Goal: Information Seeking & Learning: Learn about a topic

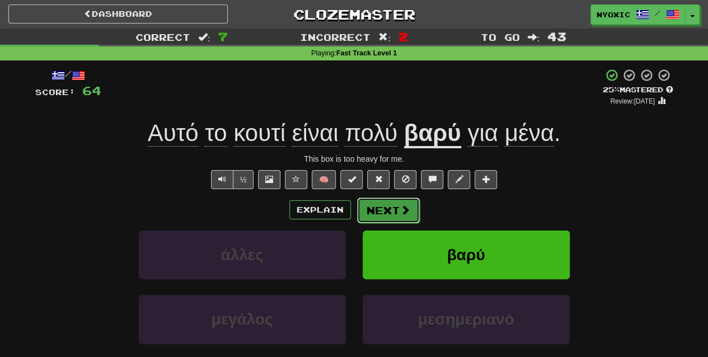
click at [386, 218] on button "Next" at bounding box center [388, 211] width 63 height 26
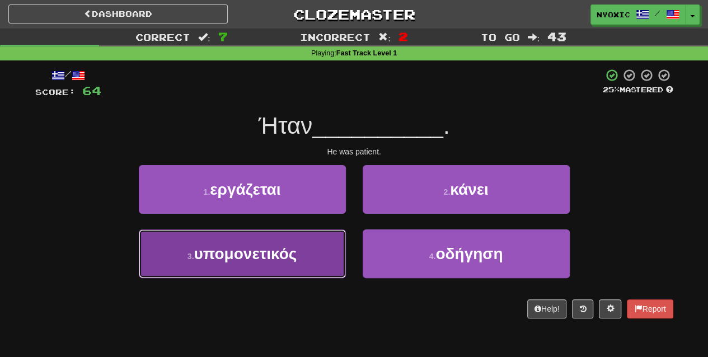
click at [323, 269] on button "3 . υπομονετικός" at bounding box center [242, 253] width 207 height 49
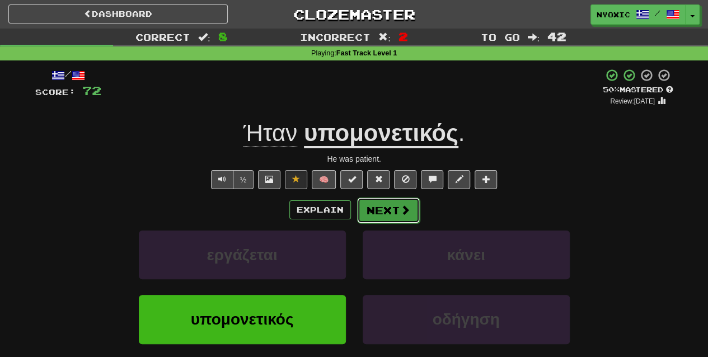
click at [410, 206] on button "Next" at bounding box center [388, 211] width 63 height 26
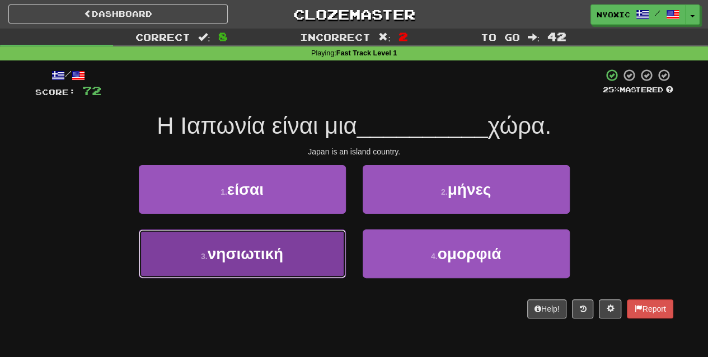
click at [324, 271] on button "3 . νησιωτική" at bounding box center [242, 253] width 207 height 49
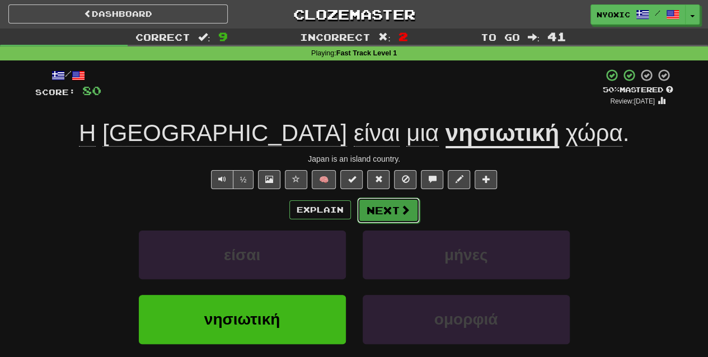
click at [373, 210] on button "Next" at bounding box center [388, 211] width 63 height 26
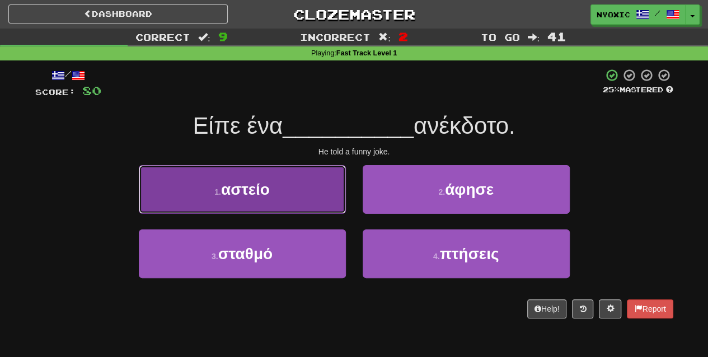
click at [345, 198] on button "1 . αστείο" at bounding box center [242, 189] width 207 height 49
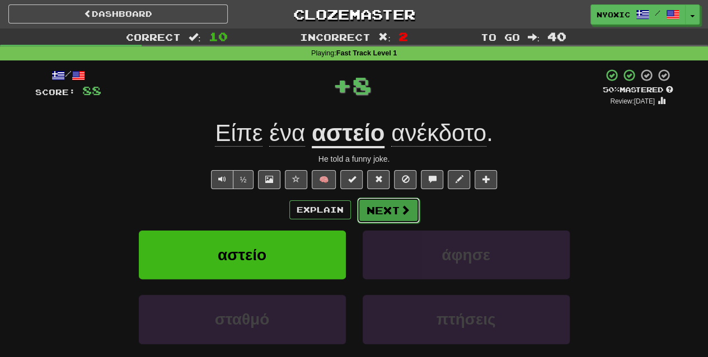
click at [382, 207] on button "Next" at bounding box center [388, 211] width 63 height 26
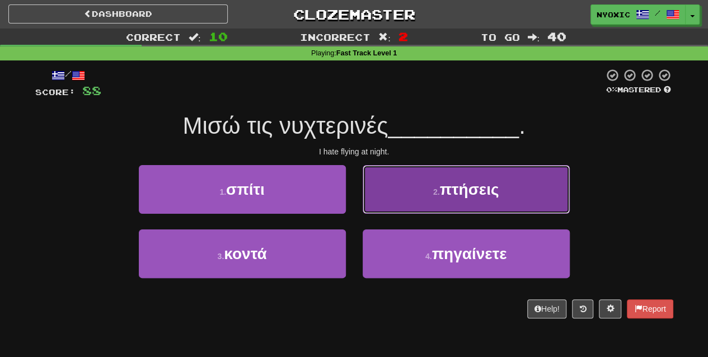
click at [498, 180] on button "2 . πτήσεις" at bounding box center [466, 189] width 207 height 49
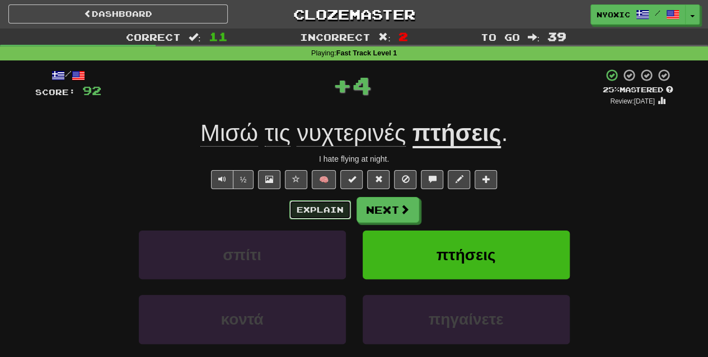
click at [308, 215] on button "Explain" at bounding box center [320, 209] width 62 height 19
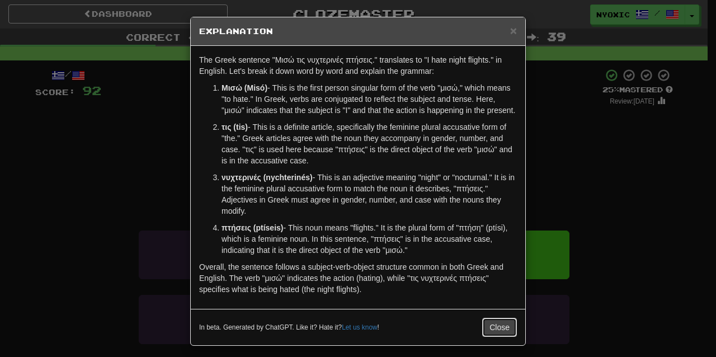
click at [485, 326] on button "Close" at bounding box center [499, 327] width 35 height 19
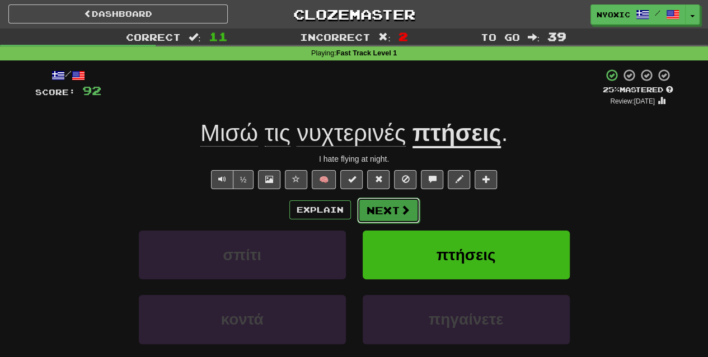
click at [411, 209] on button "Next" at bounding box center [388, 211] width 63 height 26
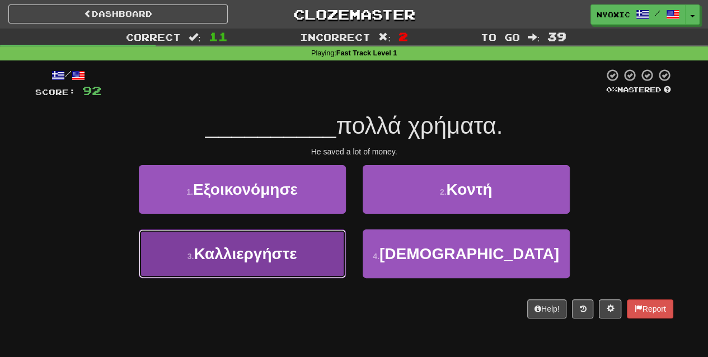
click at [336, 257] on button "3 . Καλλιεργήστε" at bounding box center [242, 253] width 207 height 49
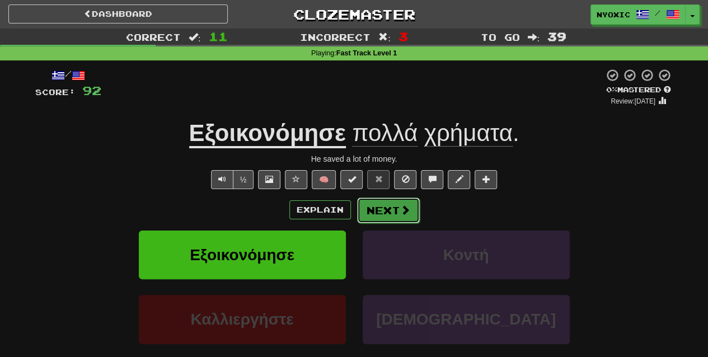
click at [392, 209] on button "Next" at bounding box center [388, 211] width 63 height 26
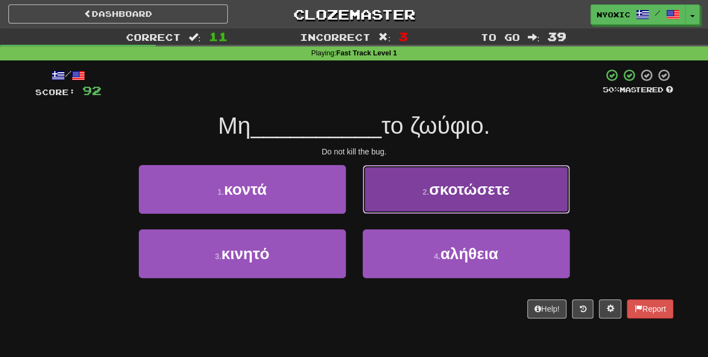
click at [495, 208] on button "2 . σκοτώσετε" at bounding box center [466, 189] width 207 height 49
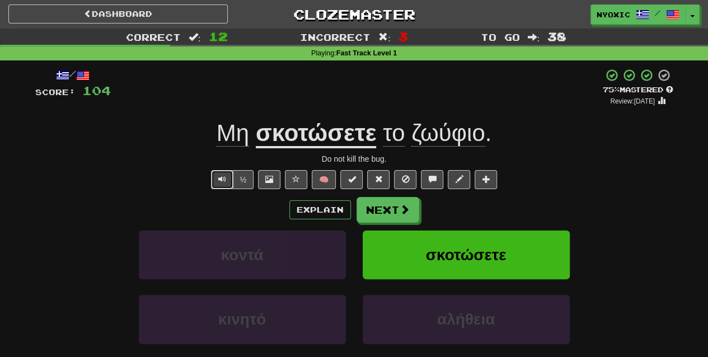
click at [231, 181] on button "Text-to-speech controls" at bounding box center [222, 179] width 22 height 19
click at [383, 215] on button "Next" at bounding box center [388, 211] width 63 height 26
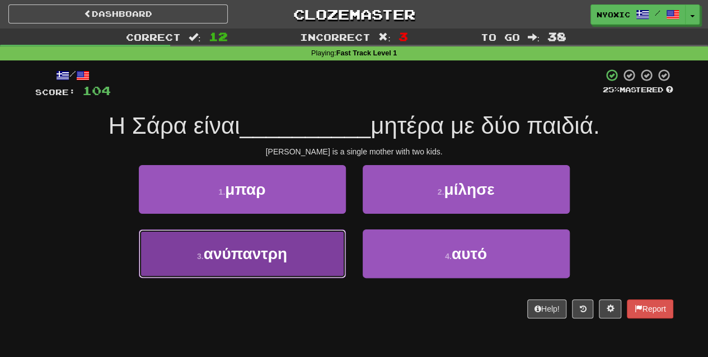
click at [292, 261] on button "3 . ανύπαντρη" at bounding box center [242, 253] width 207 height 49
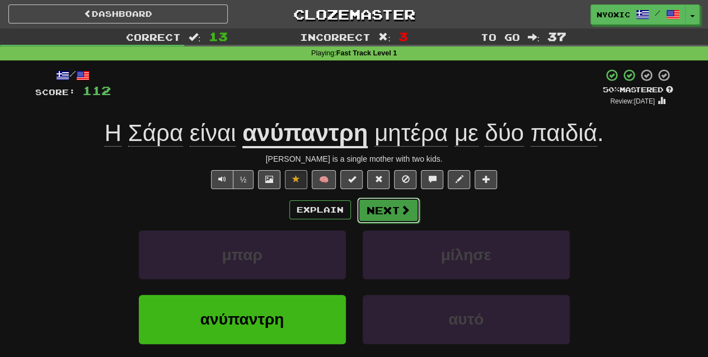
click at [371, 213] on button "Next" at bounding box center [388, 211] width 63 height 26
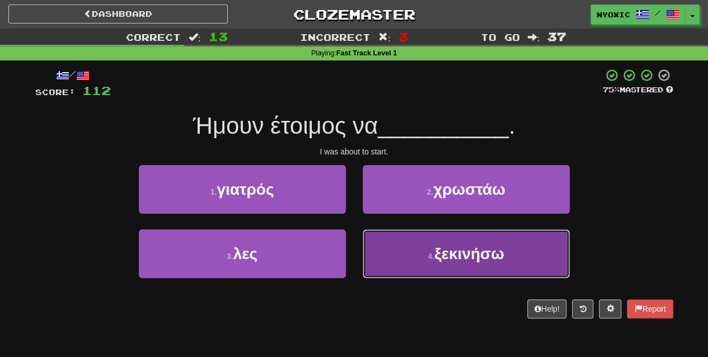
click at [400, 266] on button "4 . ξεκινήσω" at bounding box center [466, 253] width 207 height 49
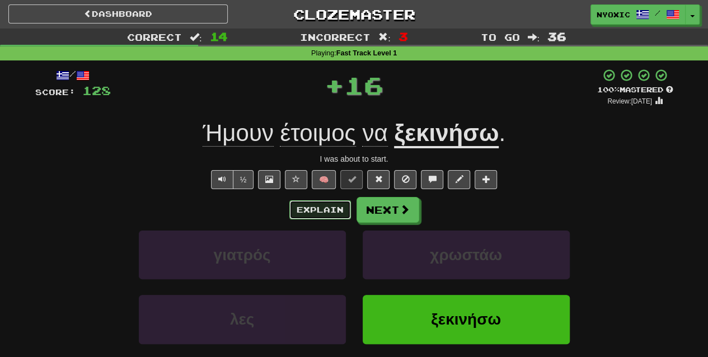
click at [325, 205] on button "Explain" at bounding box center [320, 209] width 62 height 19
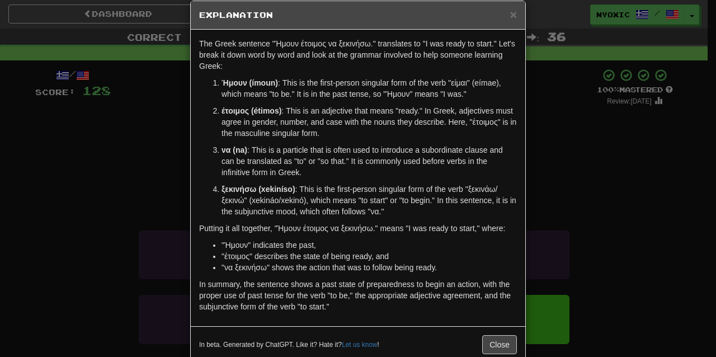
scroll to position [18, 0]
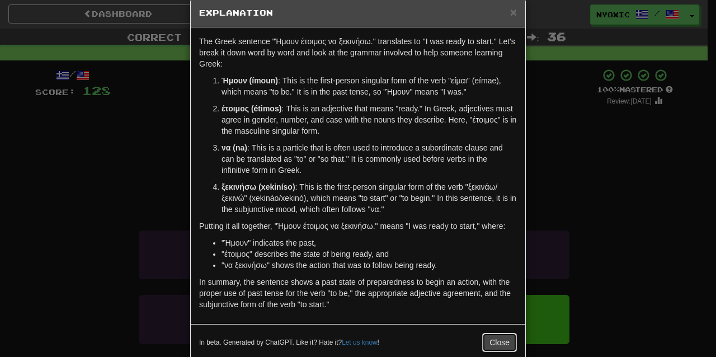
click at [510, 336] on button "Close" at bounding box center [499, 342] width 35 height 19
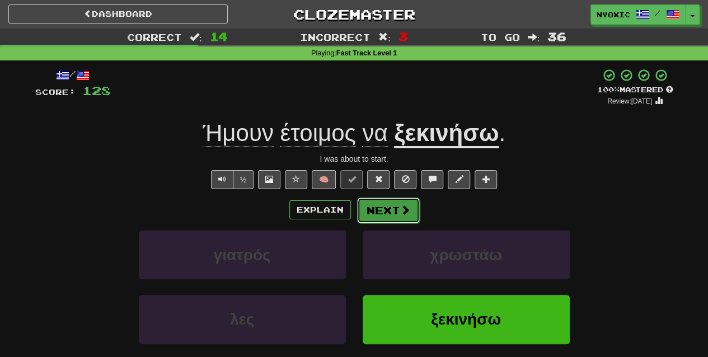
click at [396, 203] on button "Next" at bounding box center [388, 211] width 63 height 26
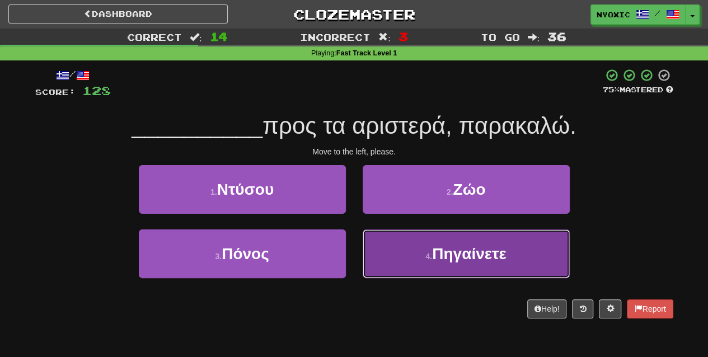
click at [372, 266] on button "4 . Πηγαίνετε" at bounding box center [466, 253] width 207 height 49
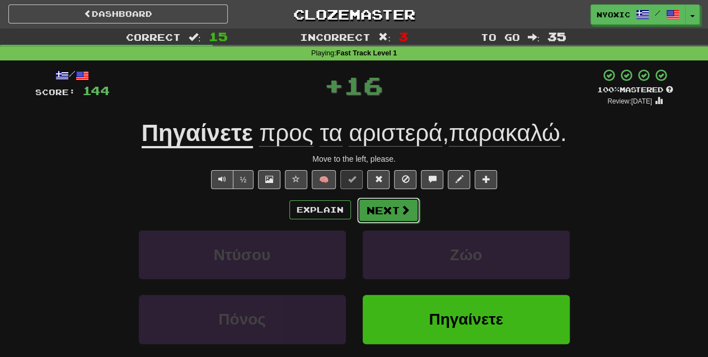
click at [395, 218] on button "Next" at bounding box center [388, 211] width 63 height 26
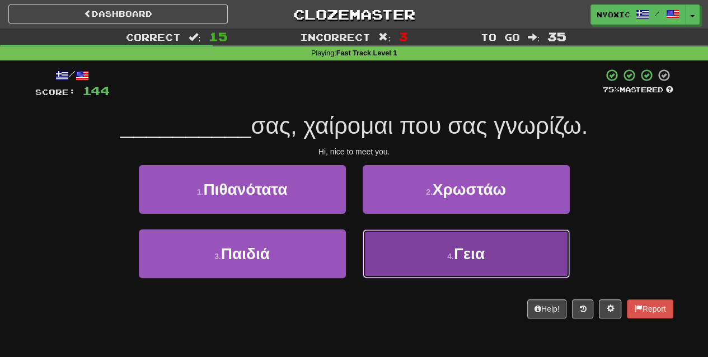
click at [379, 270] on button "4 . [GEOGRAPHIC_DATA]" at bounding box center [466, 253] width 207 height 49
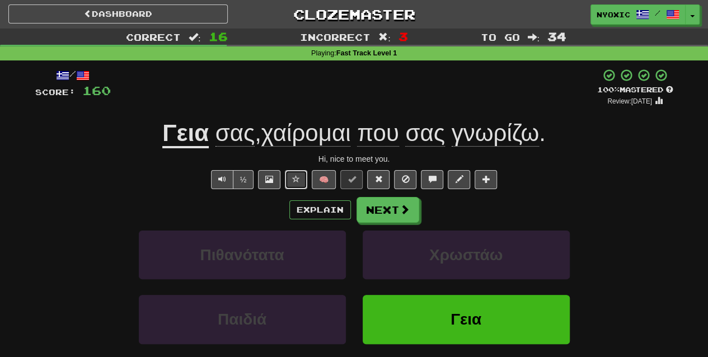
click at [300, 178] on button at bounding box center [296, 179] width 22 height 19
click at [374, 210] on button "Next" at bounding box center [388, 211] width 63 height 26
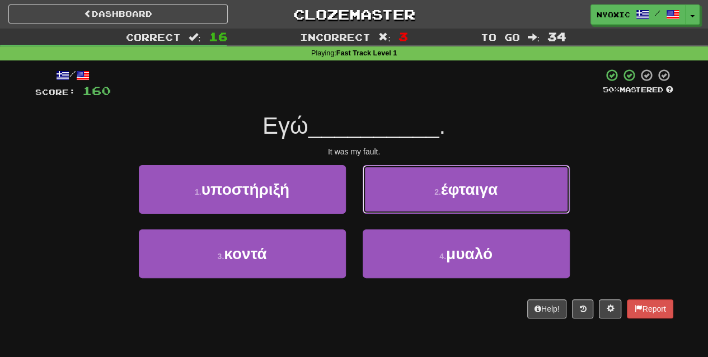
click at [374, 210] on button "2 . έφταιγα" at bounding box center [466, 189] width 207 height 49
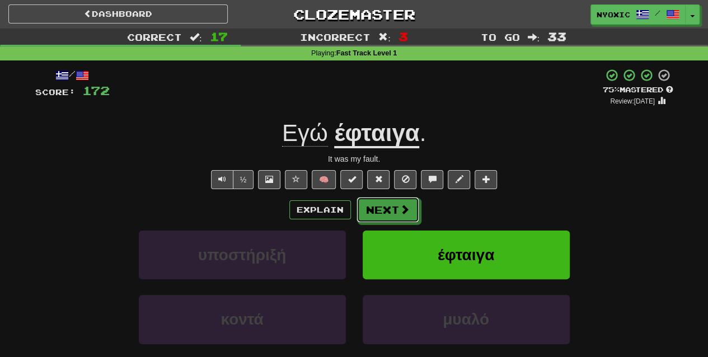
click at [374, 210] on button "Next" at bounding box center [388, 210] width 63 height 26
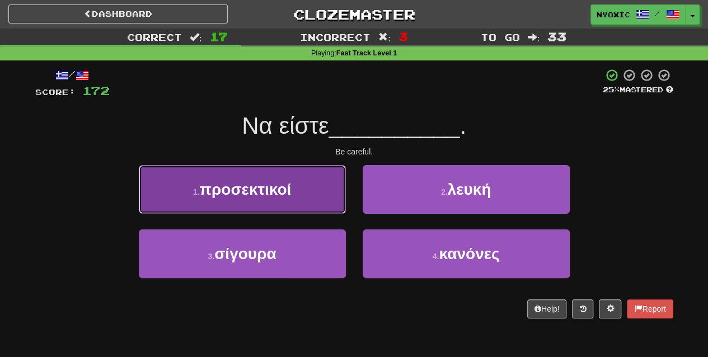
click at [284, 201] on button "1 . προσεκτικοί" at bounding box center [242, 189] width 207 height 49
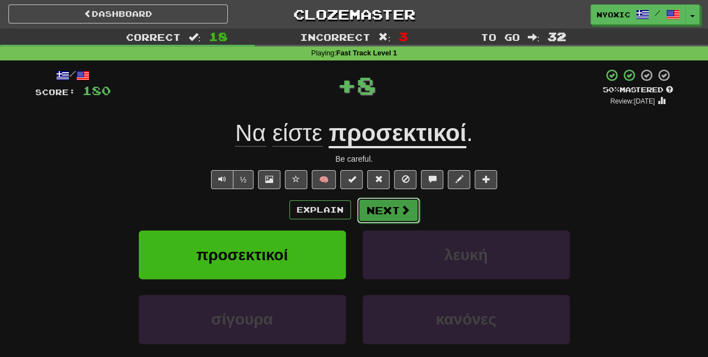
click at [378, 205] on button "Next" at bounding box center [388, 211] width 63 height 26
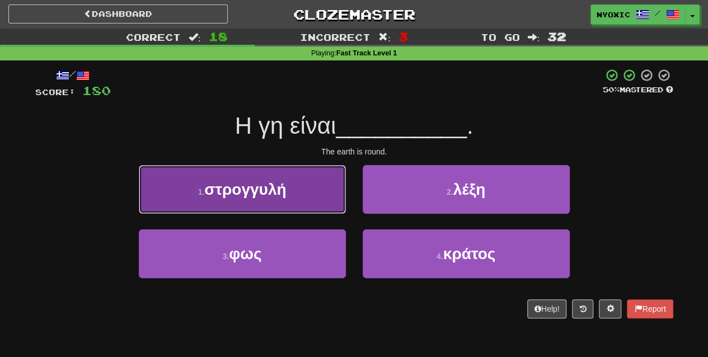
click at [314, 191] on button "1 . στρογγυλή" at bounding box center [242, 189] width 207 height 49
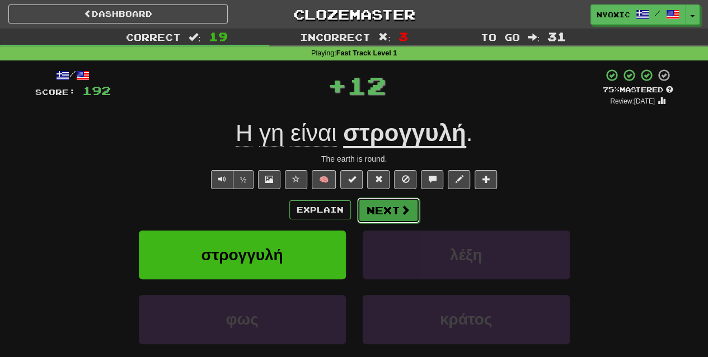
click at [404, 205] on span at bounding box center [405, 210] width 10 height 10
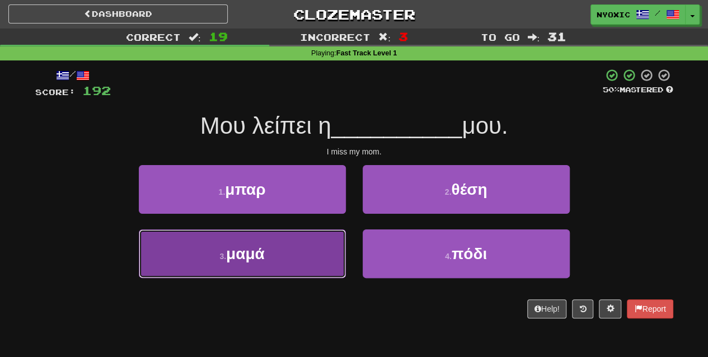
click at [330, 256] on button "3 . [GEOGRAPHIC_DATA]" at bounding box center [242, 253] width 207 height 49
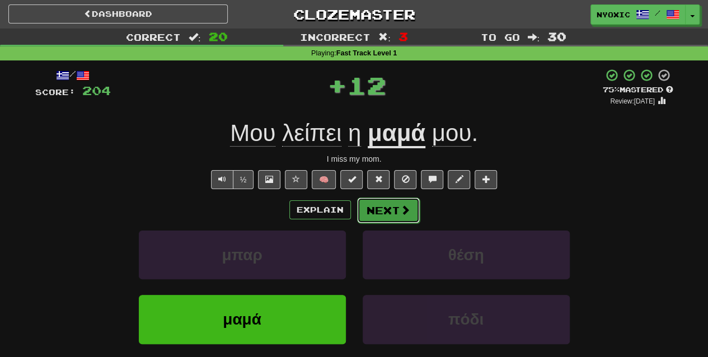
click at [397, 217] on button "Next" at bounding box center [388, 211] width 63 height 26
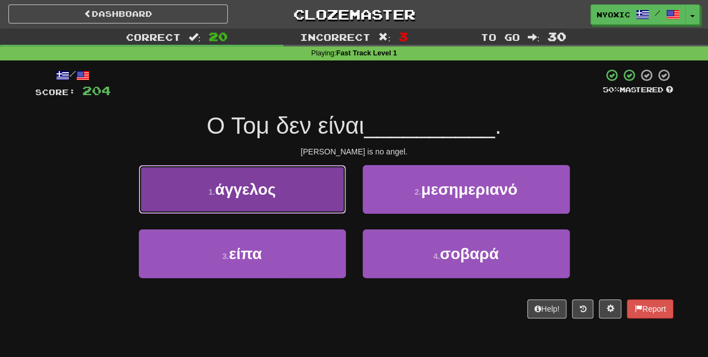
click at [305, 198] on button "1 . άγγελος" at bounding box center [242, 189] width 207 height 49
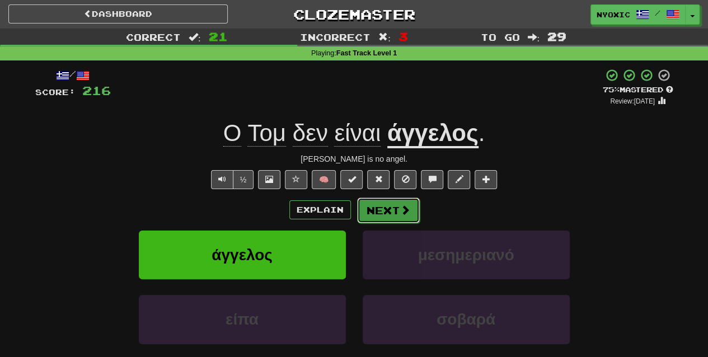
click at [381, 207] on button "Next" at bounding box center [388, 211] width 63 height 26
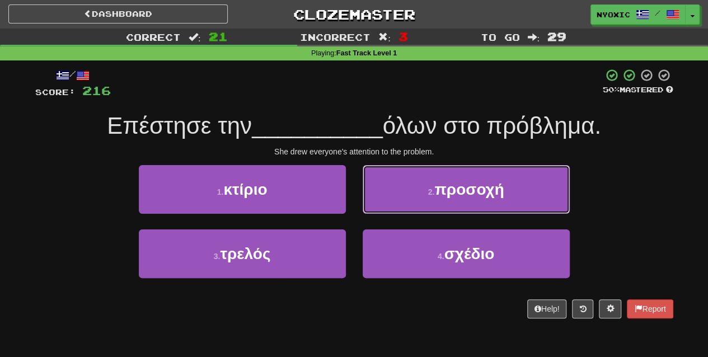
click at [381, 207] on button "2 . προσοχή" at bounding box center [466, 189] width 207 height 49
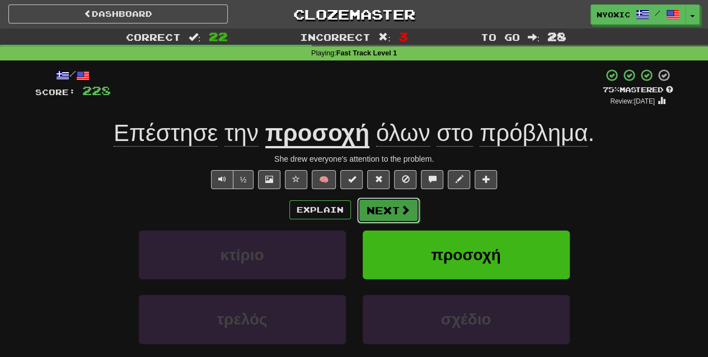
click at [390, 207] on button "Next" at bounding box center [388, 211] width 63 height 26
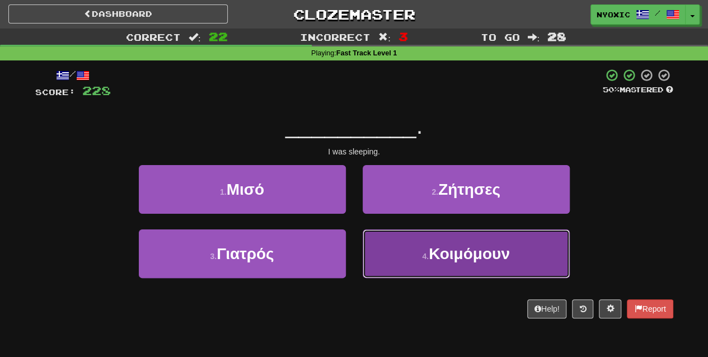
click at [409, 266] on button "4 . Κοιμόμουν" at bounding box center [466, 253] width 207 height 49
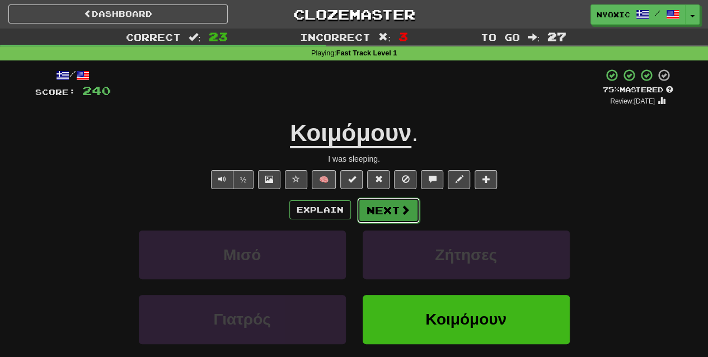
click at [393, 213] on button "Next" at bounding box center [388, 211] width 63 height 26
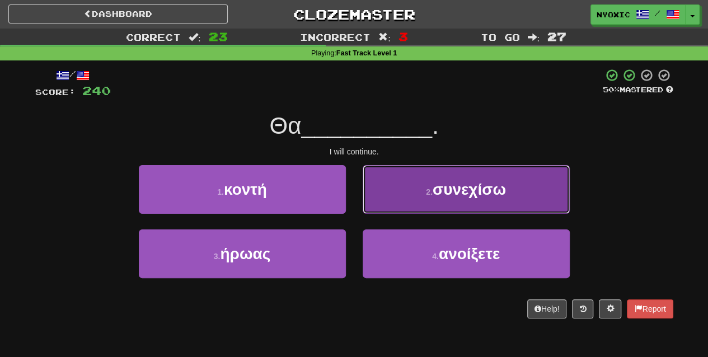
click at [478, 194] on span "συνεχίσω" at bounding box center [469, 189] width 73 height 17
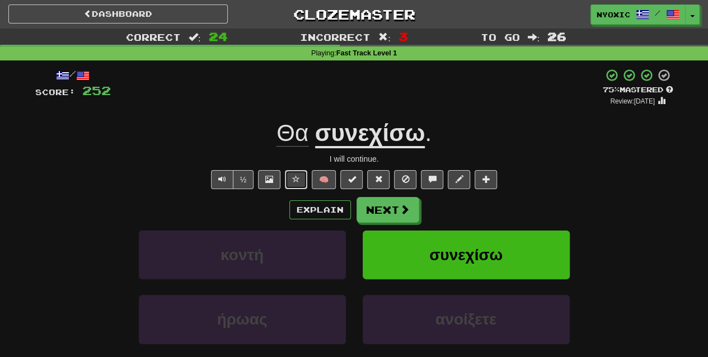
click at [293, 185] on button at bounding box center [296, 179] width 22 height 19
click at [406, 212] on span at bounding box center [405, 210] width 10 height 10
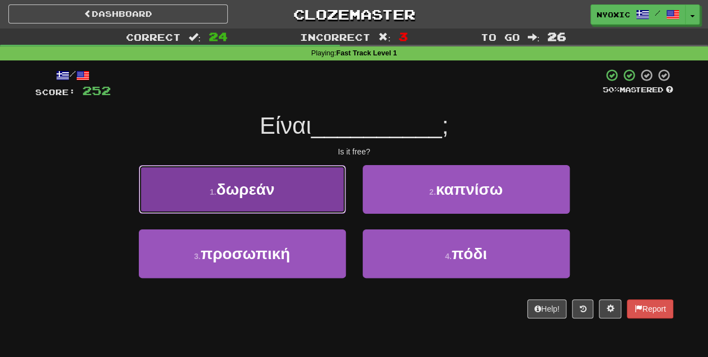
click at [291, 194] on button "1 . δωρεάν" at bounding box center [242, 189] width 207 height 49
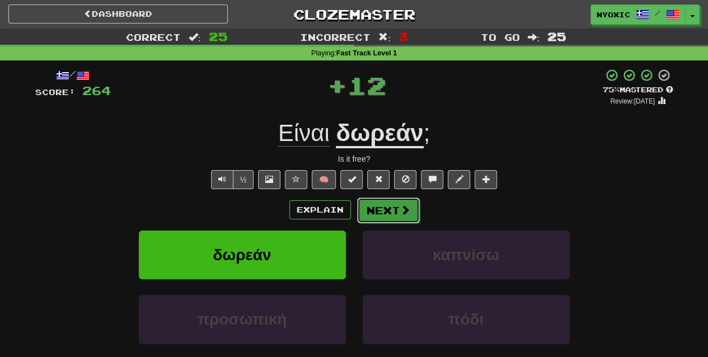
click at [376, 203] on button "Next" at bounding box center [388, 211] width 63 height 26
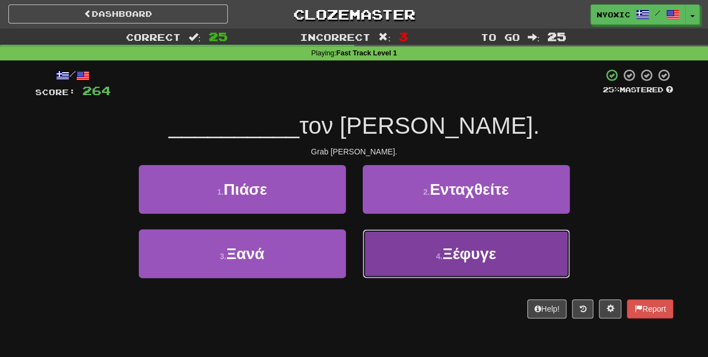
click at [395, 261] on button "4 . Ξέφυγε" at bounding box center [466, 253] width 207 height 49
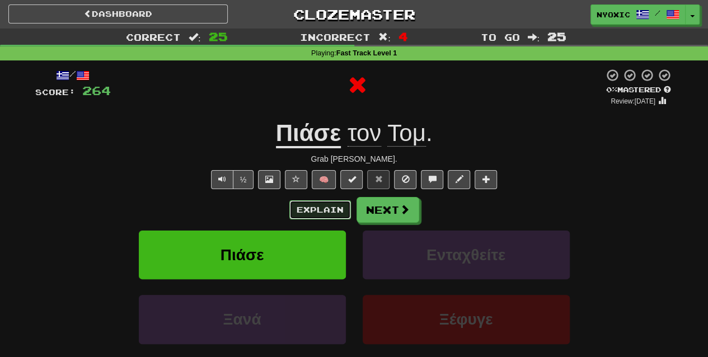
click at [321, 213] on button "Explain" at bounding box center [320, 209] width 62 height 19
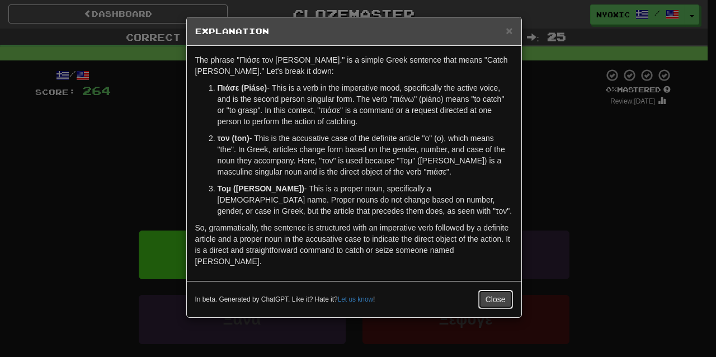
click at [505, 290] on button "Close" at bounding box center [496, 299] width 35 height 19
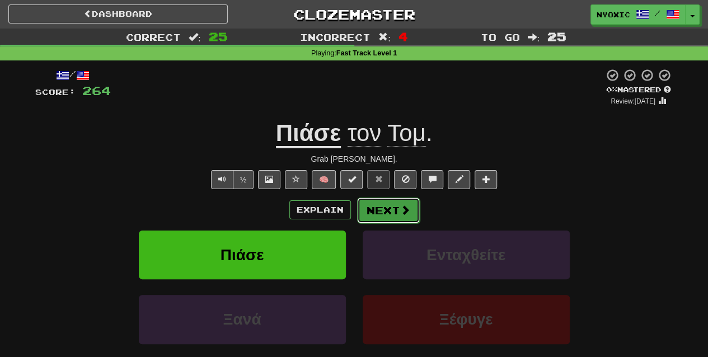
click at [400, 214] on span at bounding box center [405, 210] width 10 height 10
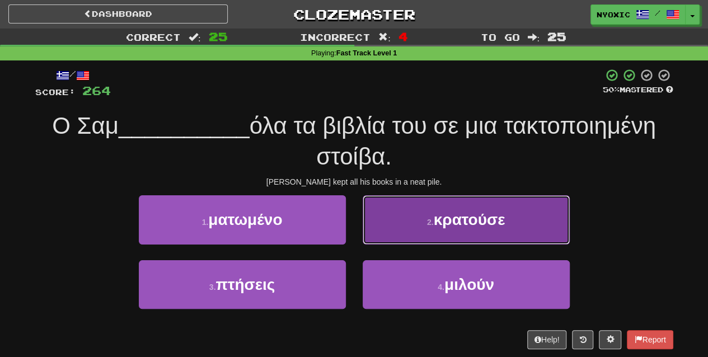
click at [477, 233] on button "2 . κρατούσε" at bounding box center [466, 219] width 207 height 49
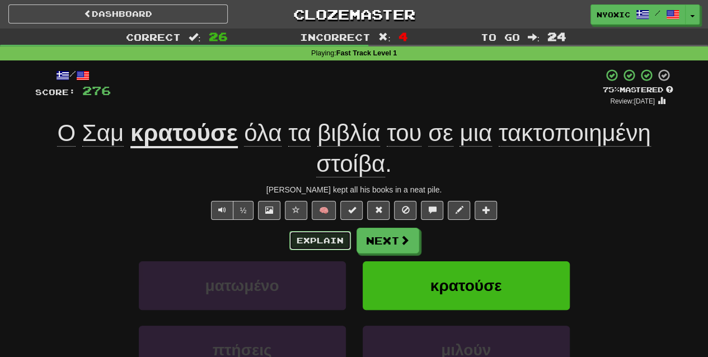
click at [316, 242] on button "Explain" at bounding box center [320, 240] width 62 height 19
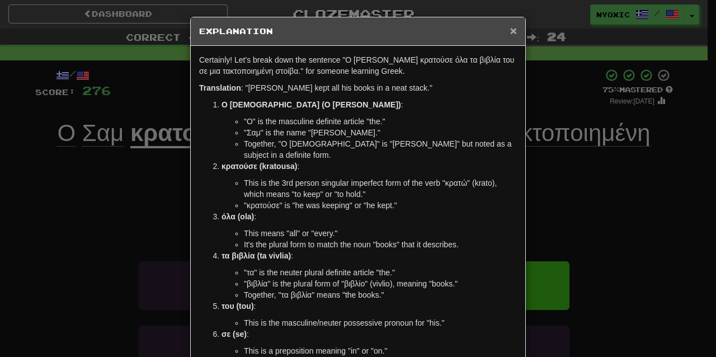
click at [510, 35] on span "×" at bounding box center [513, 30] width 7 height 13
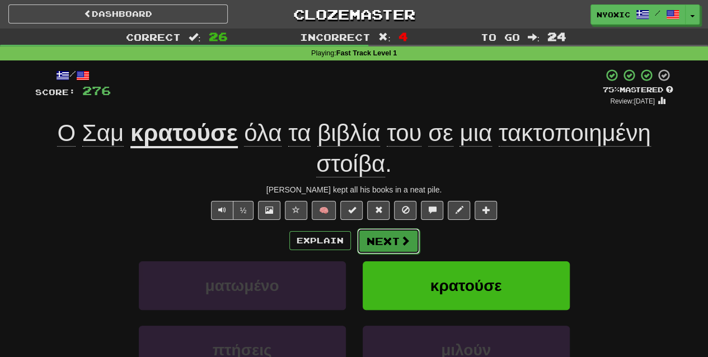
click at [411, 237] on button "Next" at bounding box center [388, 241] width 63 height 26
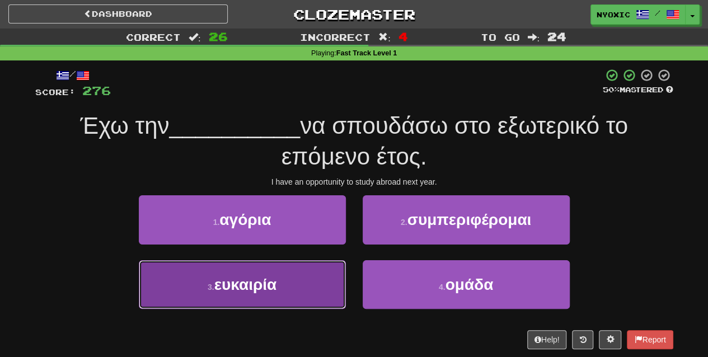
click at [281, 300] on button "3 . ευκαιρία" at bounding box center [242, 284] width 207 height 49
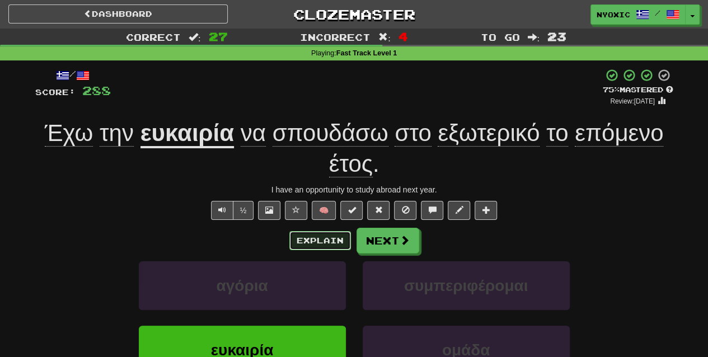
click at [336, 245] on button "Explain" at bounding box center [320, 240] width 62 height 19
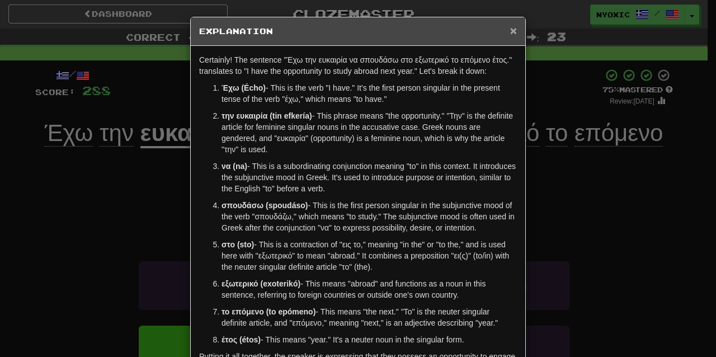
click at [510, 32] on span "×" at bounding box center [513, 30] width 7 height 13
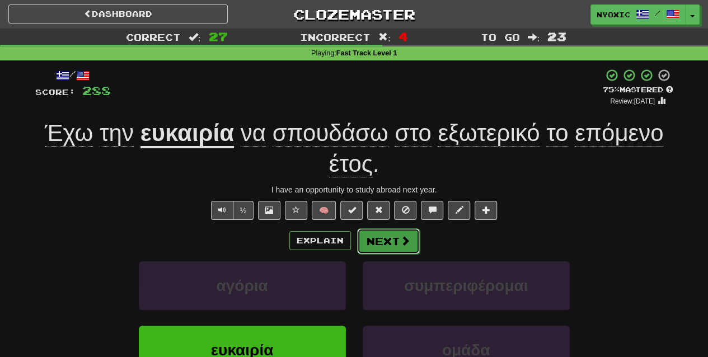
click at [374, 235] on button "Next" at bounding box center [388, 241] width 63 height 26
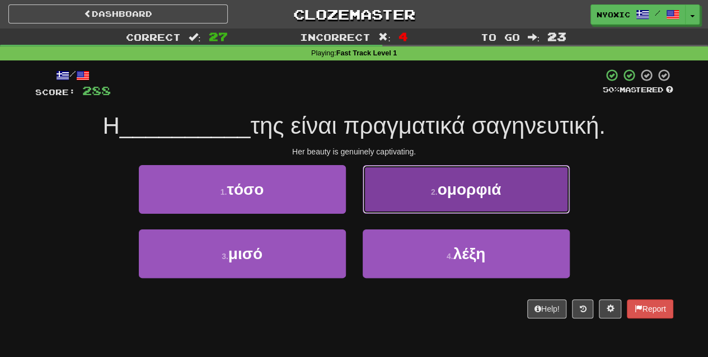
click at [439, 212] on button "2 . ομορφιά" at bounding box center [466, 189] width 207 height 49
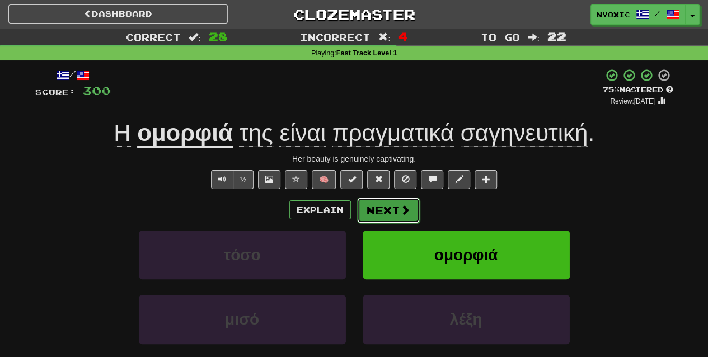
click at [403, 217] on button "Next" at bounding box center [388, 211] width 63 height 26
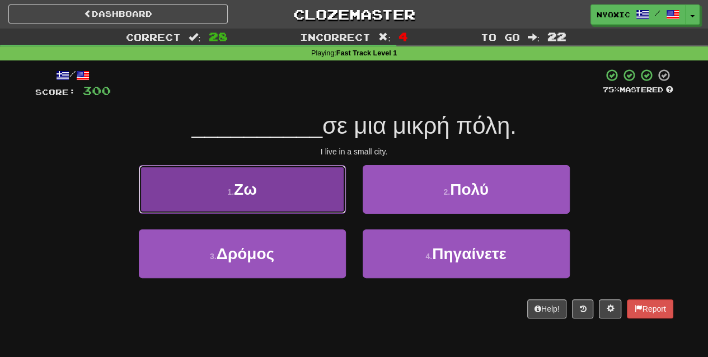
click at [324, 201] on button "1 . Ζω" at bounding box center [242, 189] width 207 height 49
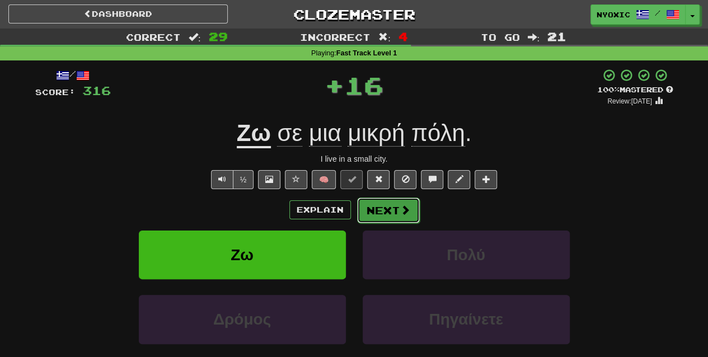
click at [379, 212] on button "Next" at bounding box center [388, 211] width 63 height 26
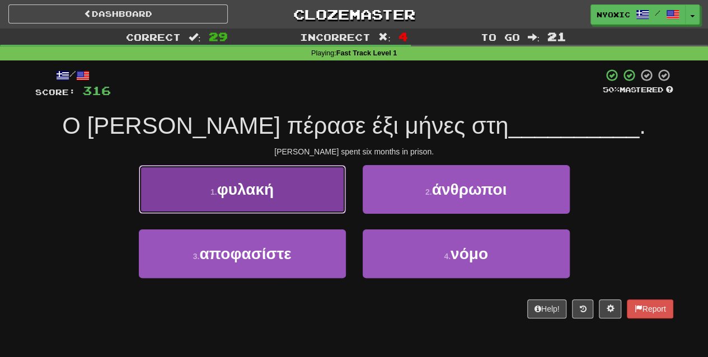
click at [309, 200] on button "1 . φυλακή" at bounding box center [242, 189] width 207 height 49
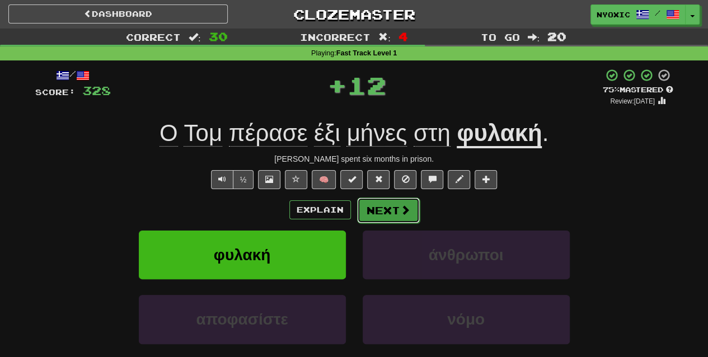
click at [381, 211] on button "Next" at bounding box center [388, 211] width 63 height 26
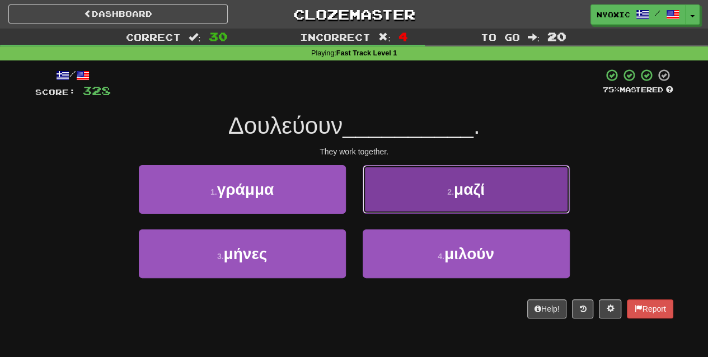
click at [411, 211] on button "2 . μαζί" at bounding box center [466, 189] width 207 height 49
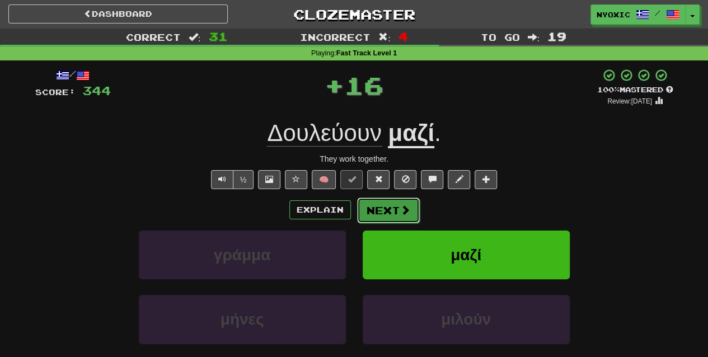
click at [401, 212] on span at bounding box center [405, 210] width 10 height 10
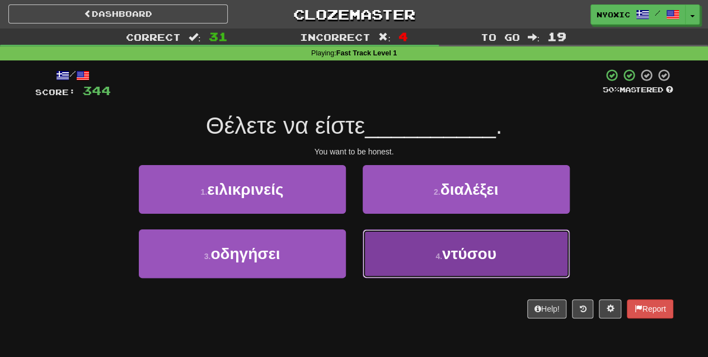
click at [435, 244] on button "4 . ντύσου" at bounding box center [466, 253] width 207 height 49
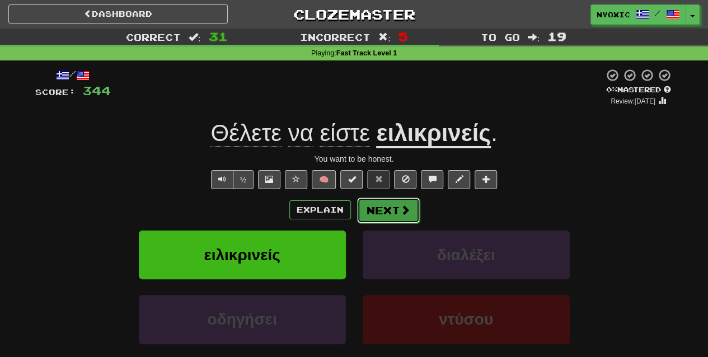
click at [379, 214] on button "Next" at bounding box center [388, 211] width 63 height 26
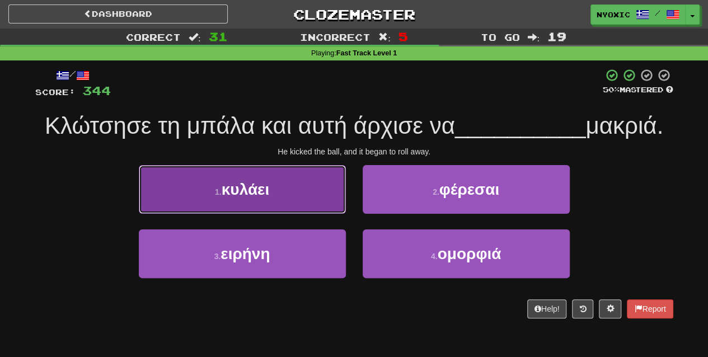
click at [310, 196] on button "1 . κυλάει" at bounding box center [242, 189] width 207 height 49
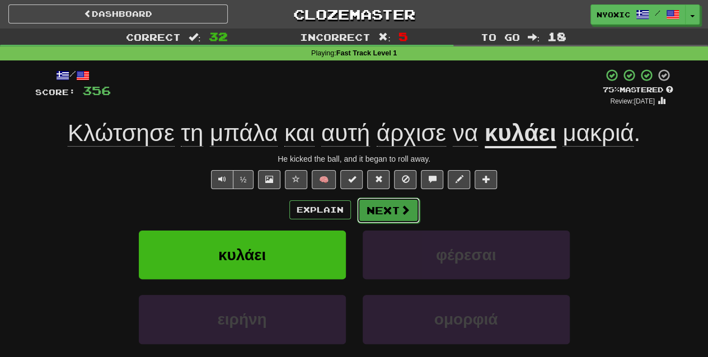
click at [412, 207] on button "Next" at bounding box center [388, 211] width 63 height 26
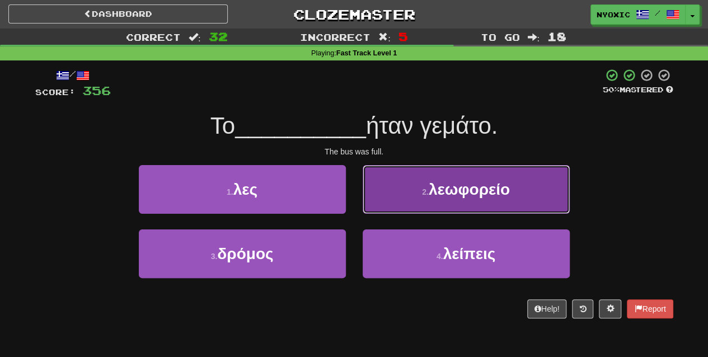
click at [470, 199] on button "2 . λεωφορείο" at bounding box center [466, 189] width 207 height 49
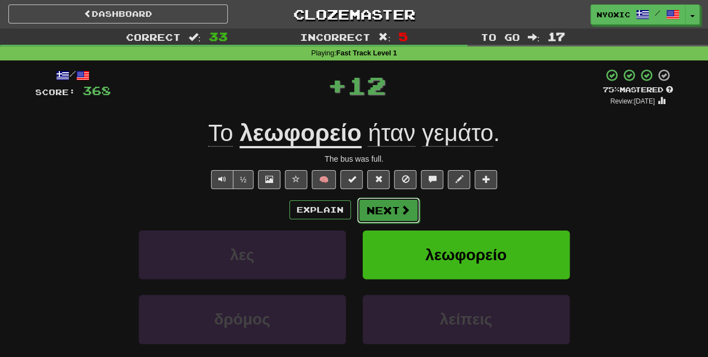
click at [407, 213] on span at bounding box center [405, 210] width 10 height 10
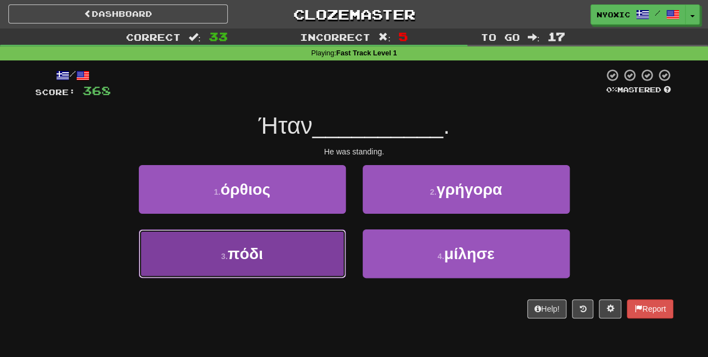
click at [285, 246] on button "3 . πόδι" at bounding box center [242, 253] width 207 height 49
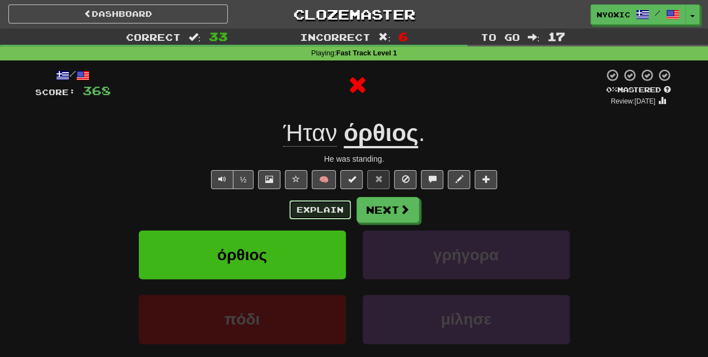
click at [326, 212] on button "Explain" at bounding box center [320, 209] width 62 height 19
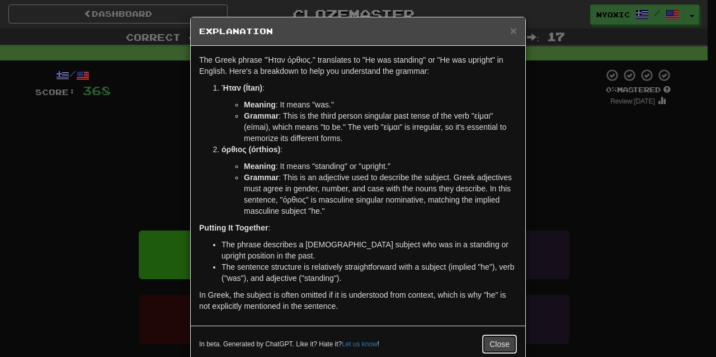
click at [498, 338] on button "Close" at bounding box center [499, 344] width 35 height 19
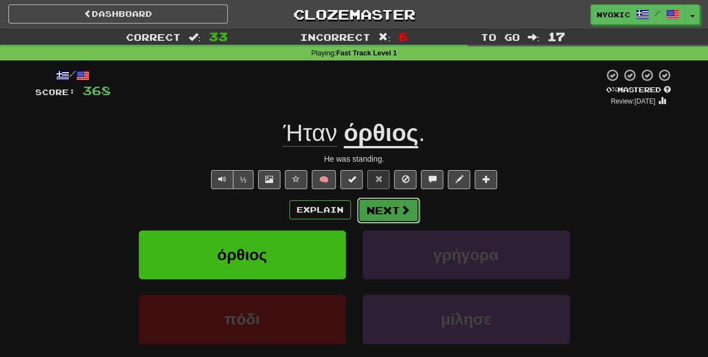
click at [391, 205] on button "Next" at bounding box center [388, 211] width 63 height 26
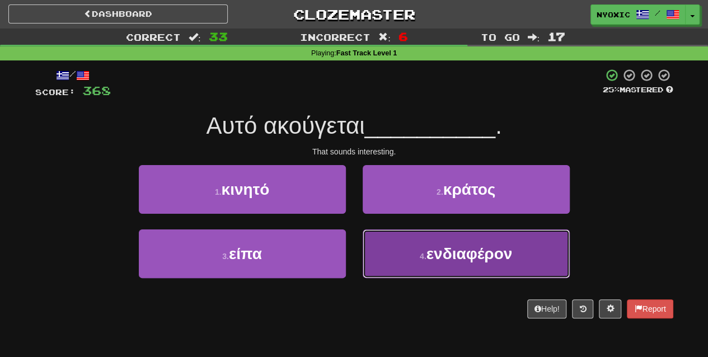
click at [472, 257] on span "ενδιαφέρον" at bounding box center [469, 253] width 86 height 17
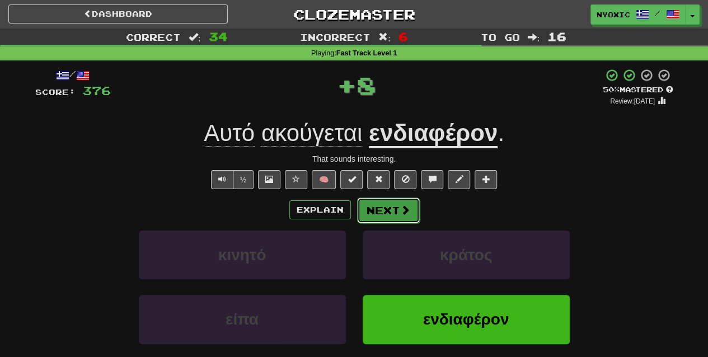
click at [397, 215] on button "Next" at bounding box center [388, 211] width 63 height 26
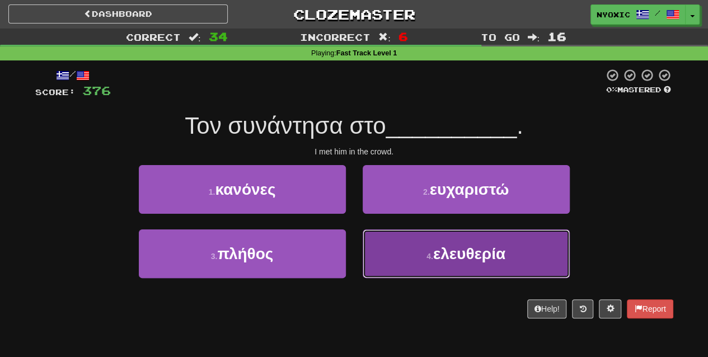
click at [430, 265] on button "4 . ελευθερία" at bounding box center [466, 253] width 207 height 49
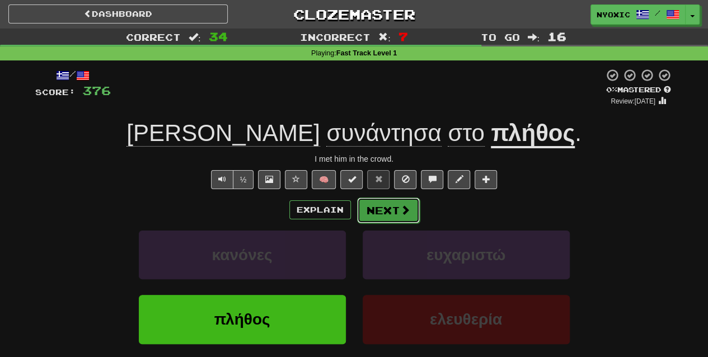
click at [397, 220] on button "Next" at bounding box center [388, 211] width 63 height 26
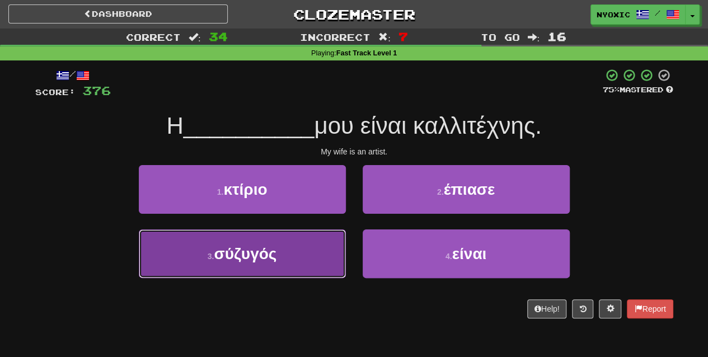
click at [327, 263] on button "3 . σύζυγός" at bounding box center [242, 253] width 207 height 49
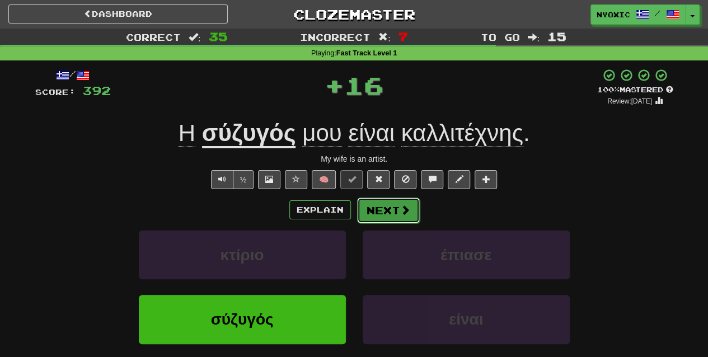
click at [384, 215] on button "Next" at bounding box center [388, 211] width 63 height 26
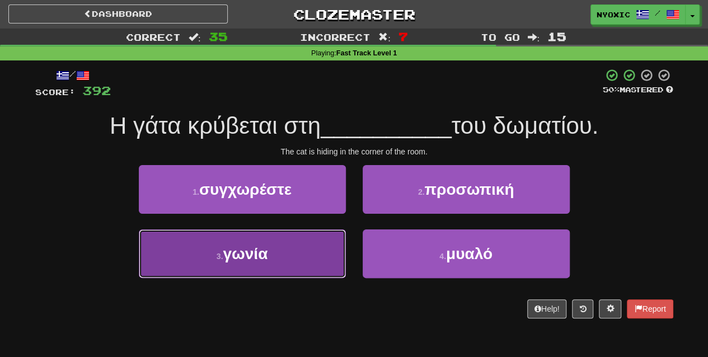
click at [299, 257] on button "3 . [GEOGRAPHIC_DATA]" at bounding box center [242, 253] width 207 height 49
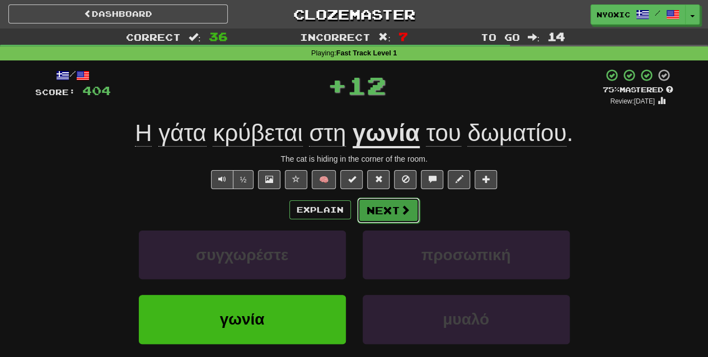
click at [397, 219] on button "Next" at bounding box center [388, 211] width 63 height 26
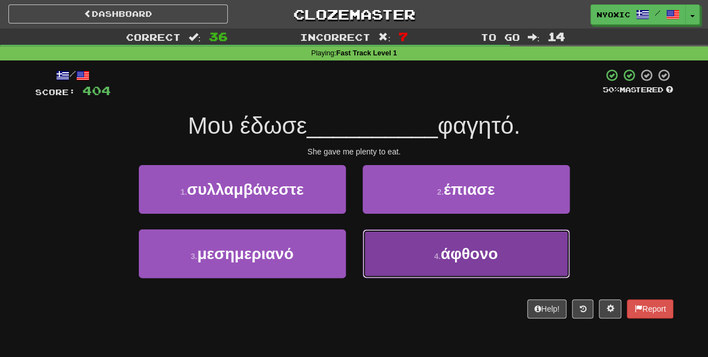
click at [395, 251] on button "4 . άφθονο" at bounding box center [466, 253] width 207 height 49
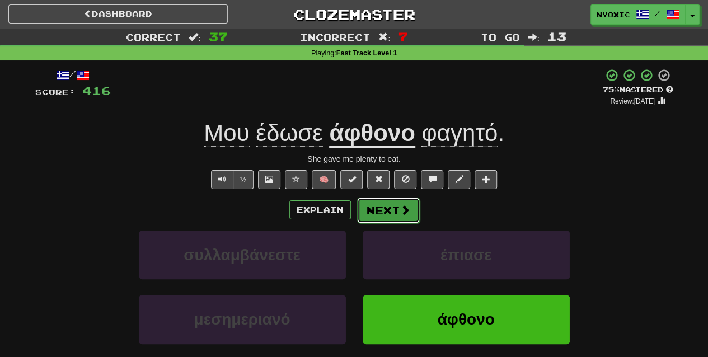
click at [395, 207] on button "Next" at bounding box center [388, 211] width 63 height 26
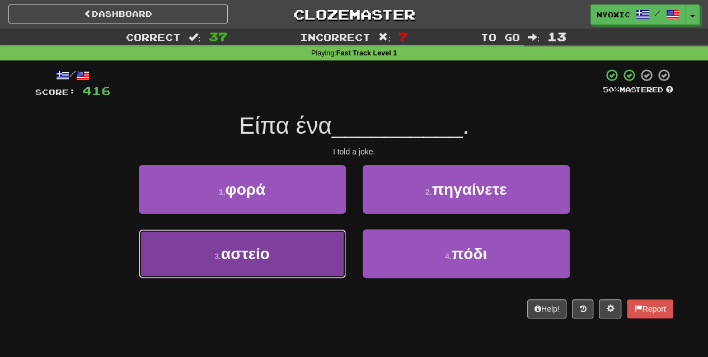
click at [316, 254] on button "3 . αστείο" at bounding box center [242, 253] width 207 height 49
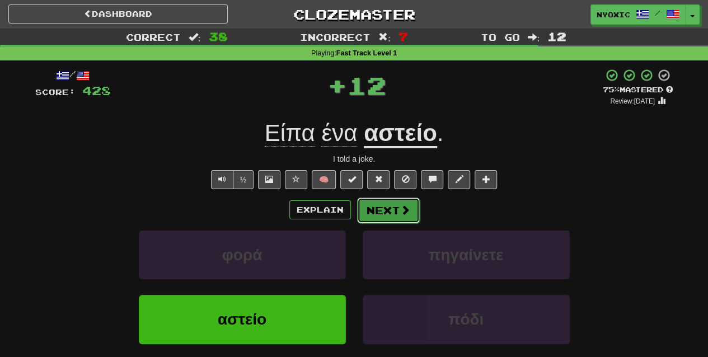
click at [379, 209] on button "Next" at bounding box center [388, 211] width 63 height 26
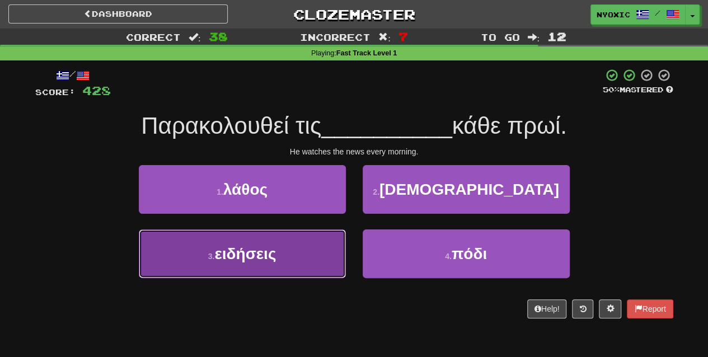
click at [327, 265] on button "3 . ειδήσεις" at bounding box center [242, 253] width 207 height 49
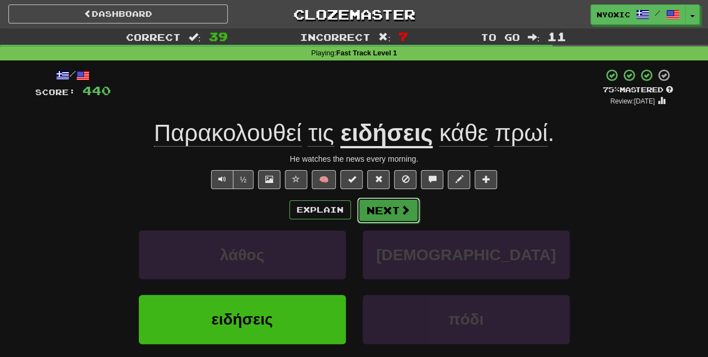
click at [397, 209] on button "Next" at bounding box center [388, 211] width 63 height 26
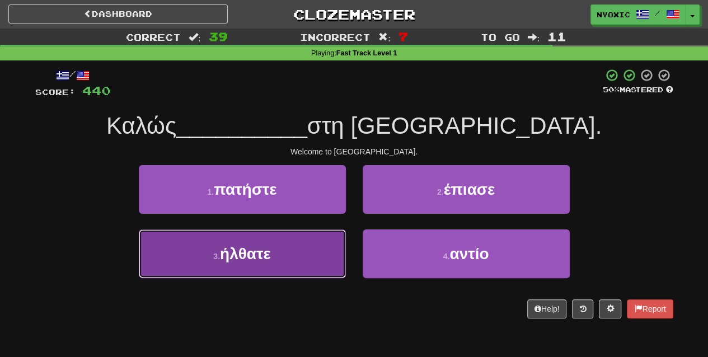
click at [335, 267] on button "3 . ήλθατε" at bounding box center [242, 253] width 207 height 49
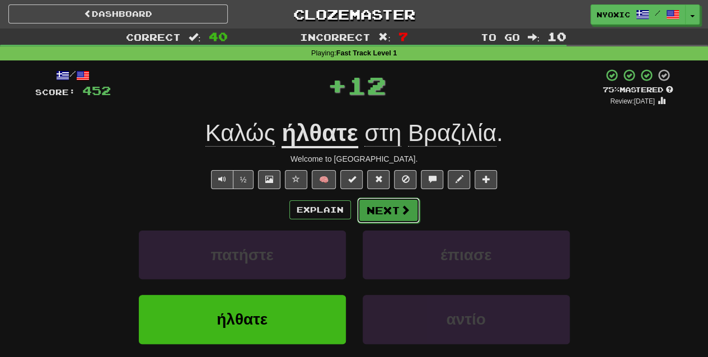
click at [395, 209] on button "Next" at bounding box center [388, 211] width 63 height 26
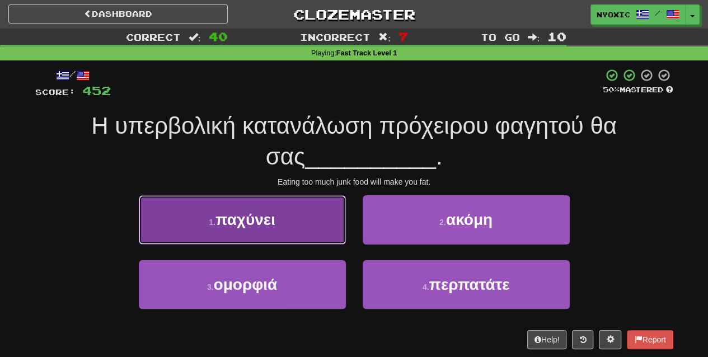
click at [330, 223] on button "1 . παχύνει" at bounding box center [242, 219] width 207 height 49
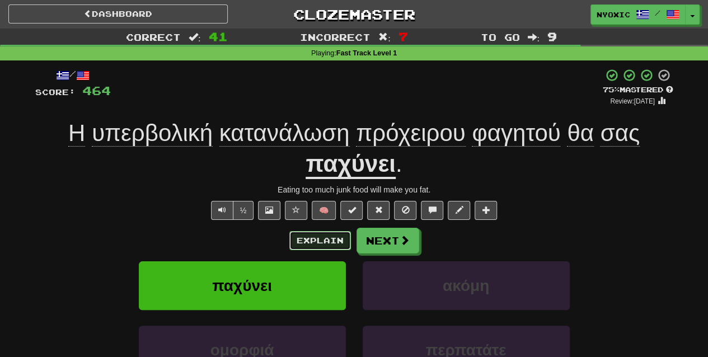
click at [337, 235] on button "Explain" at bounding box center [320, 240] width 62 height 19
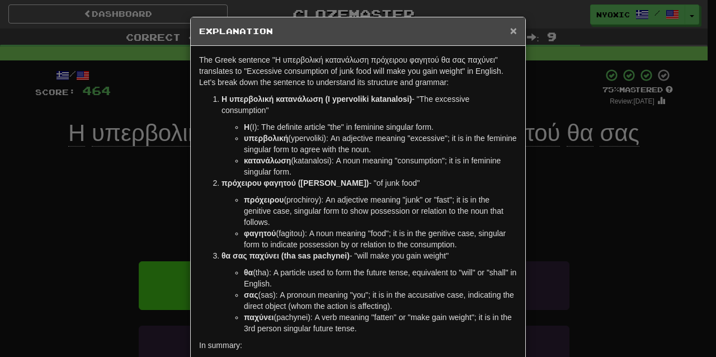
click at [510, 31] on span "×" at bounding box center [513, 30] width 7 height 13
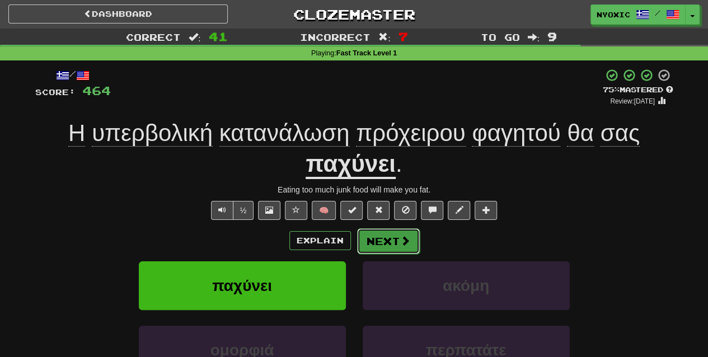
click at [411, 237] on button "Next" at bounding box center [388, 241] width 63 height 26
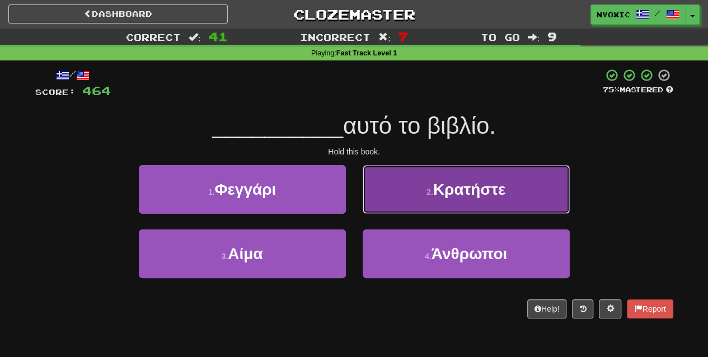
click at [426, 196] on button "2 . Κρατήστε" at bounding box center [466, 189] width 207 height 49
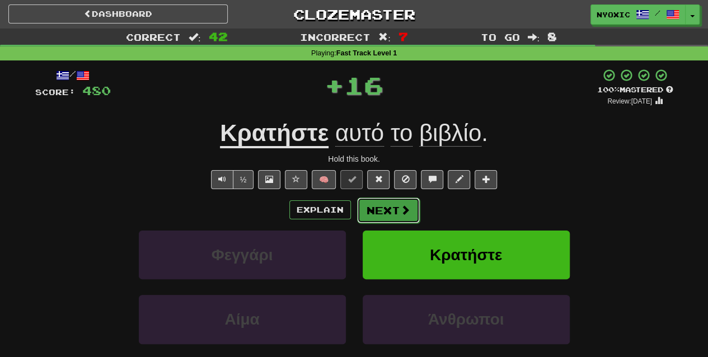
click at [413, 205] on button "Next" at bounding box center [388, 211] width 63 height 26
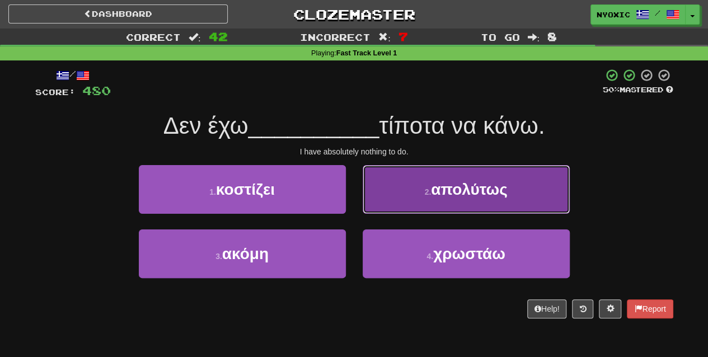
click at [419, 203] on button "2 . απολύτως" at bounding box center [466, 189] width 207 height 49
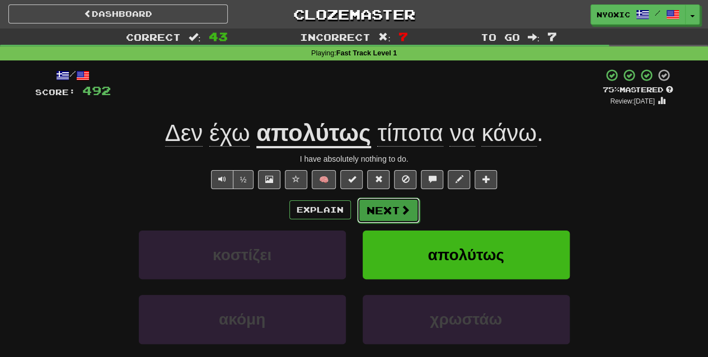
click at [392, 210] on button "Next" at bounding box center [388, 211] width 63 height 26
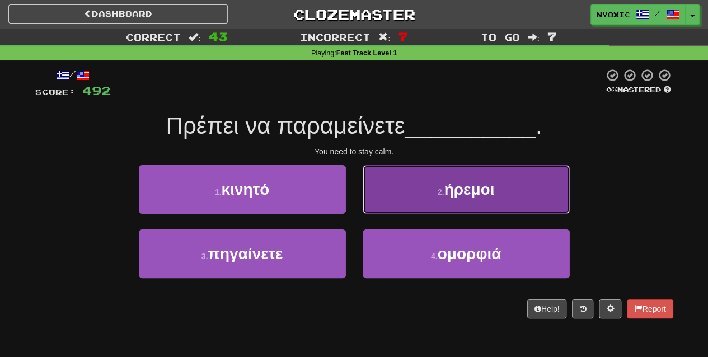
click at [419, 202] on button "2 . ήρεμοι" at bounding box center [466, 189] width 207 height 49
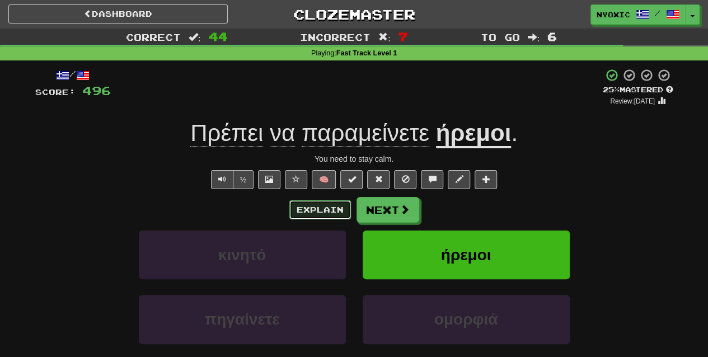
click at [344, 208] on button "Explain" at bounding box center [320, 209] width 62 height 19
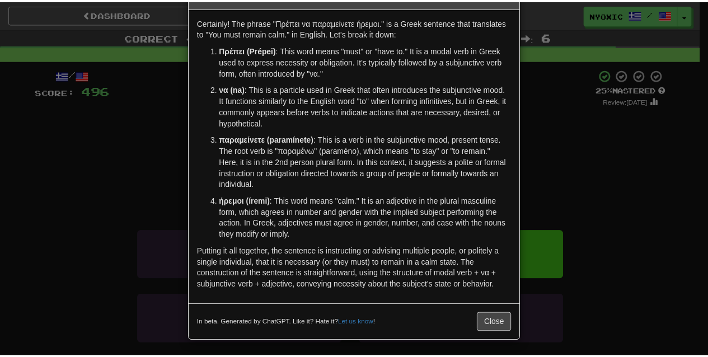
scroll to position [0, 0]
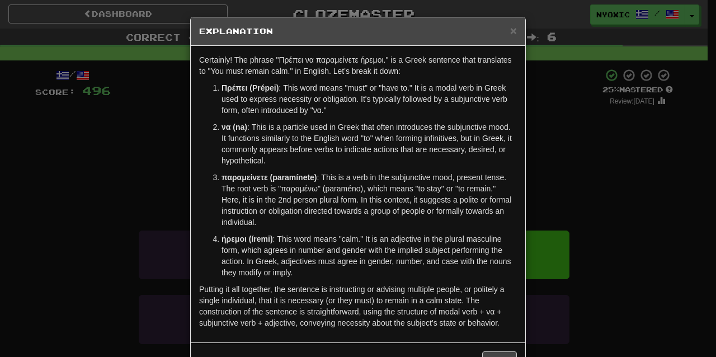
click at [578, 195] on div "× Explanation Certainly! The phrase "Πρέπει να παραμείνετε ήρεμοι." is a Greek …" at bounding box center [358, 178] width 716 height 357
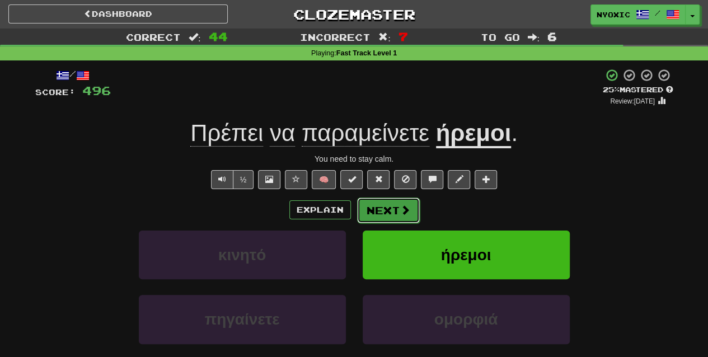
click at [400, 199] on button "Next" at bounding box center [388, 211] width 63 height 26
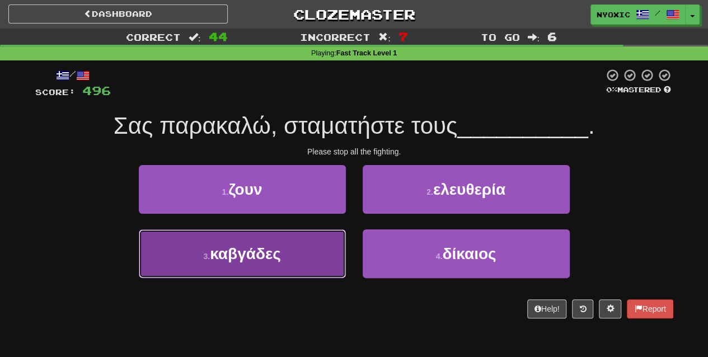
click at [328, 261] on button "3 . καβγάδες" at bounding box center [242, 253] width 207 height 49
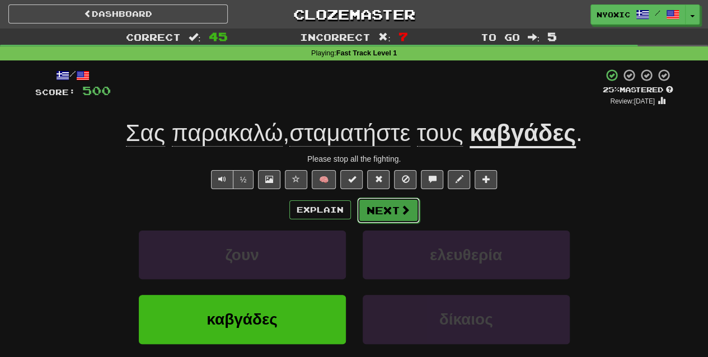
click at [399, 198] on button "Next" at bounding box center [388, 211] width 63 height 26
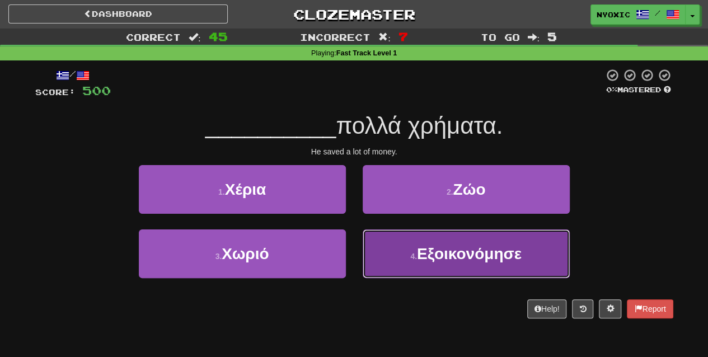
click at [469, 246] on span "Εξοικονόμησε" at bounding box center [469, 253] width 105 height 17
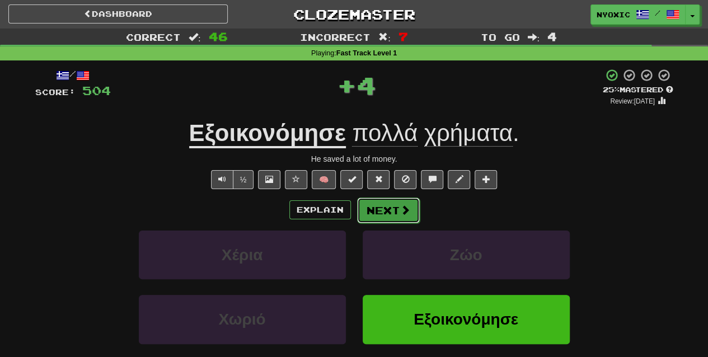
click at [392, 207] on button "Next" at bounding box center [388, 211] width 63 height 26
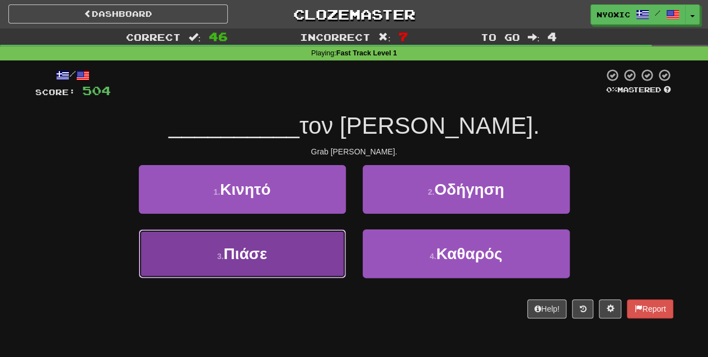
click at [325, 267] on button "3 . Πιάσε" at bounding box center [242, 253] width 207 height 49
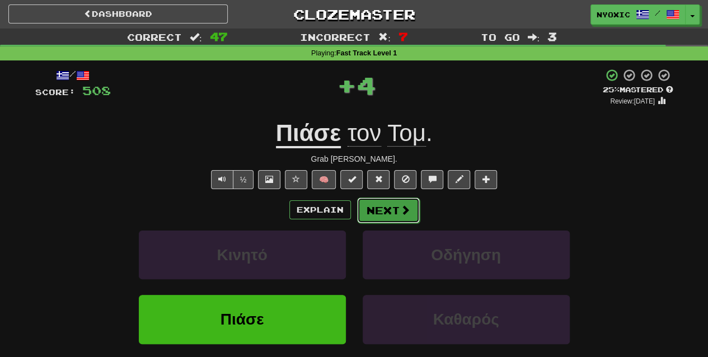
click at [378, 206] on button "Next" at bounding box center [388, 211] width 63 height 26
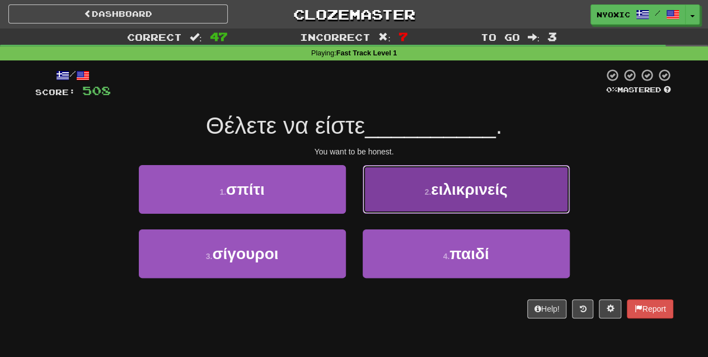
click at [425, 200] on button "2 . ειλικρινείς" at bounding box center [466, 189] width 207 height 49
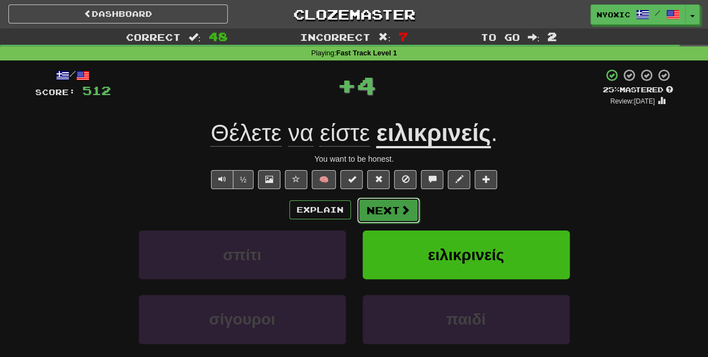
click at [402, 214] on span at bounding box center [405, 210] width 10 height 10
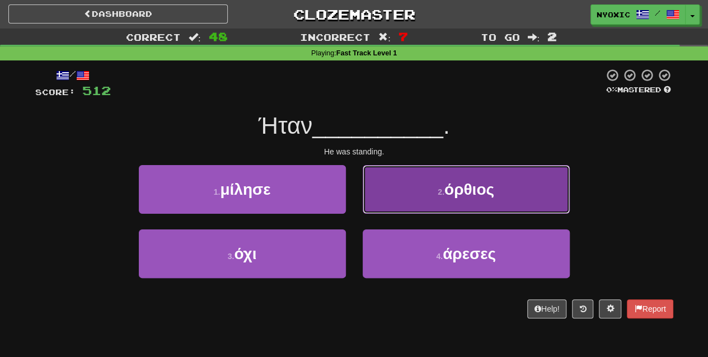
click at [427, 190] on button "2 . όρθιος" at bounding box center [466, 189] width 207 height 49
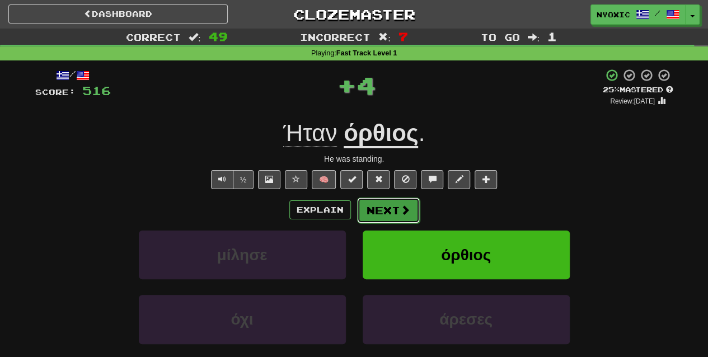
click at [410, 205] on button "Next" at bounding box center [388, 211] width 63 height 26
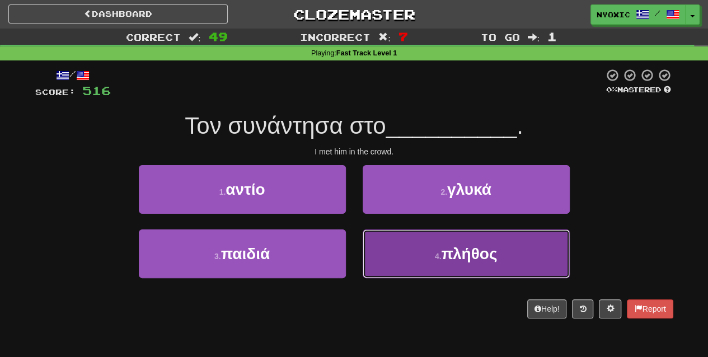
click at [423, 261] on button "4 . πλήθος" at bounding box center [466, 253] width 207 height 49
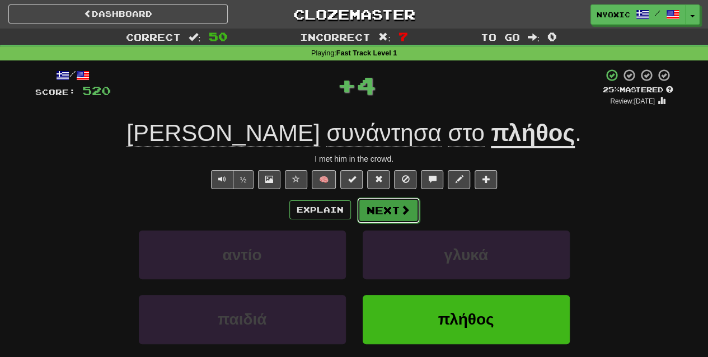
click at [395, 215] on button "Next" at bounding box center [388, 211] width 63 height 26
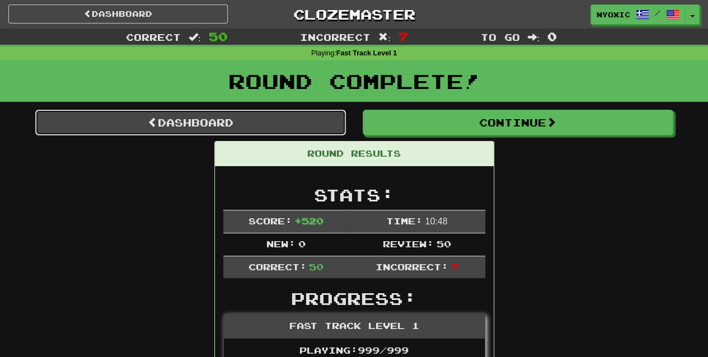
click at [265, 115] on link "Dashboard" at bounding box center [190, 123] width 311 height 26
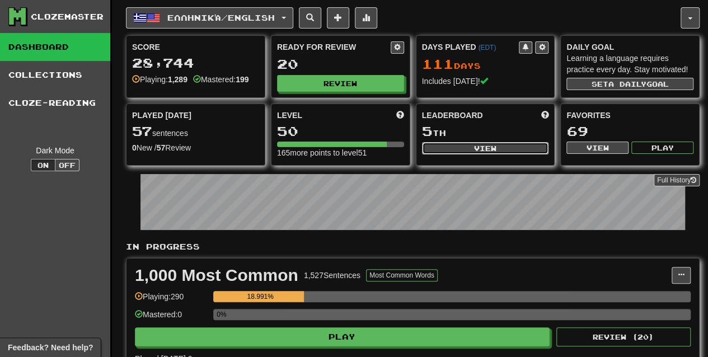
click at [460, 150] on button "View" at bounding box center [485, 148] width 127 height 12
select select "**********"
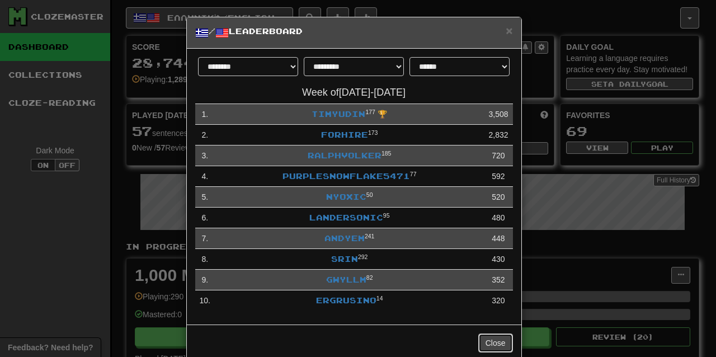
click at [481, 349] on button "Close" at bounding box center [496, 343] width 35 height 19
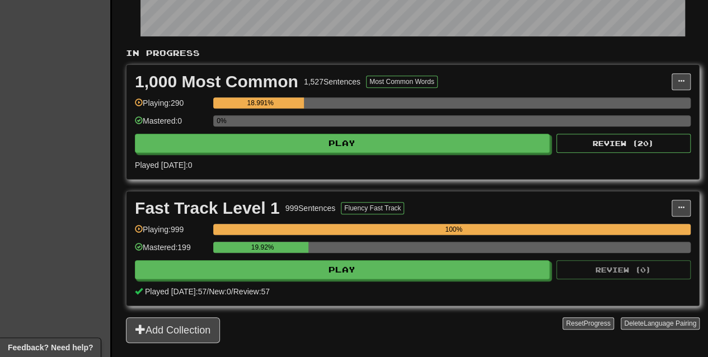
scroll to position [110, 0]
